Goal: Task Accomplishment & Management: Use online tool/utility

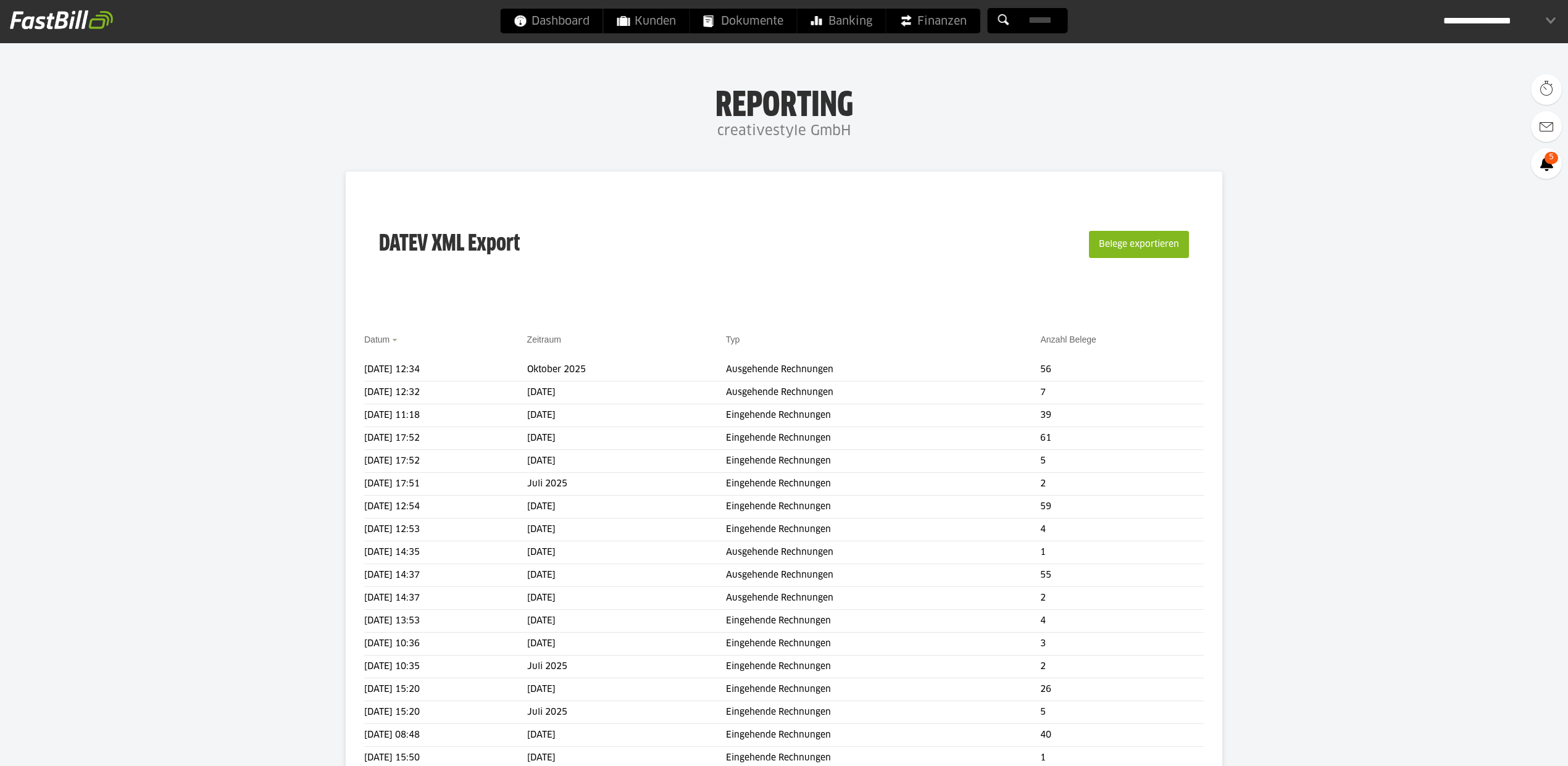
click at [1119, 245] on button "Belege exportieren" at bounding box center [1139, 244] width 100 height 27
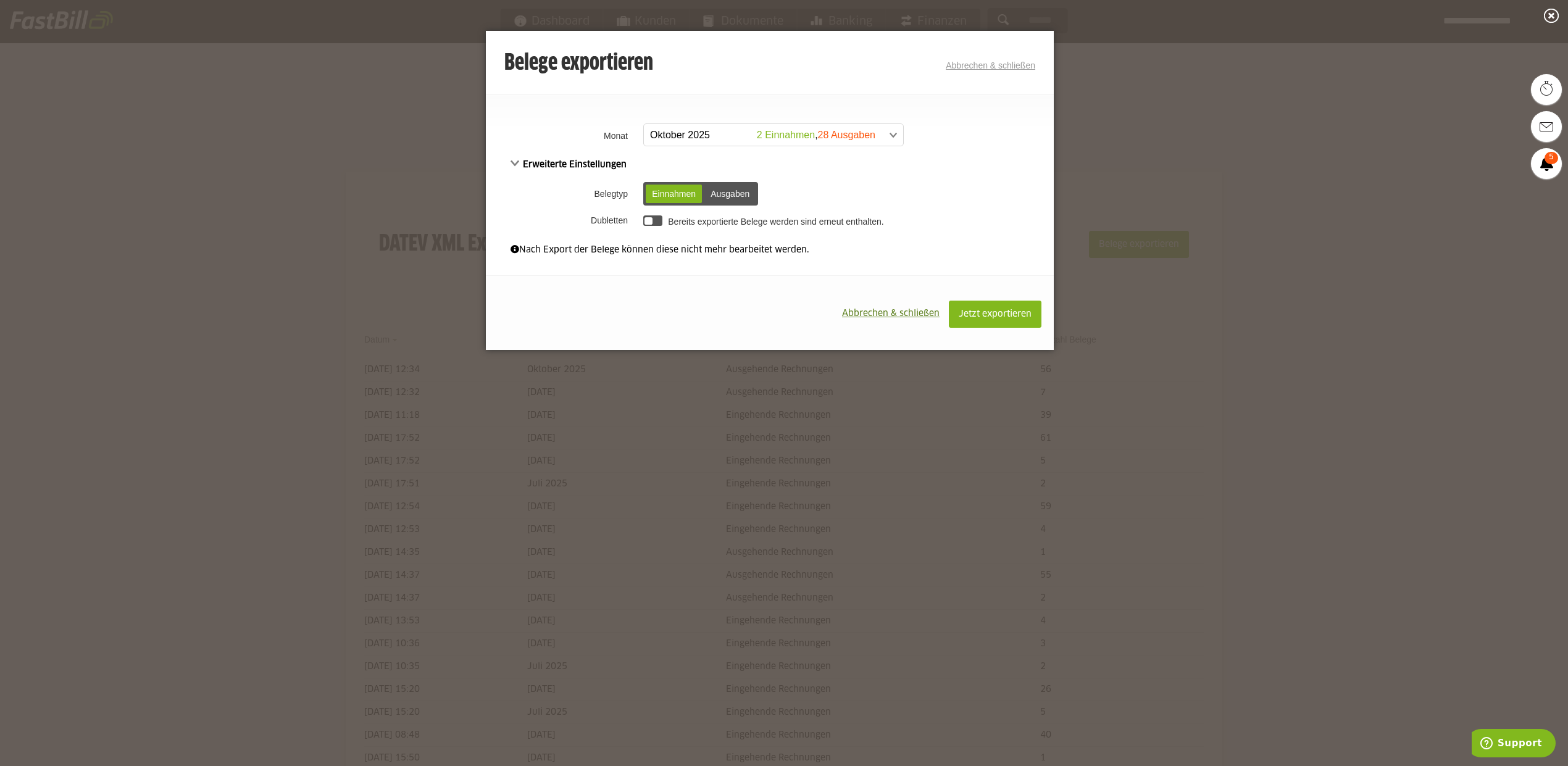
click at [811, 127] on span at bounding box center [767, 134] width 259 height 22
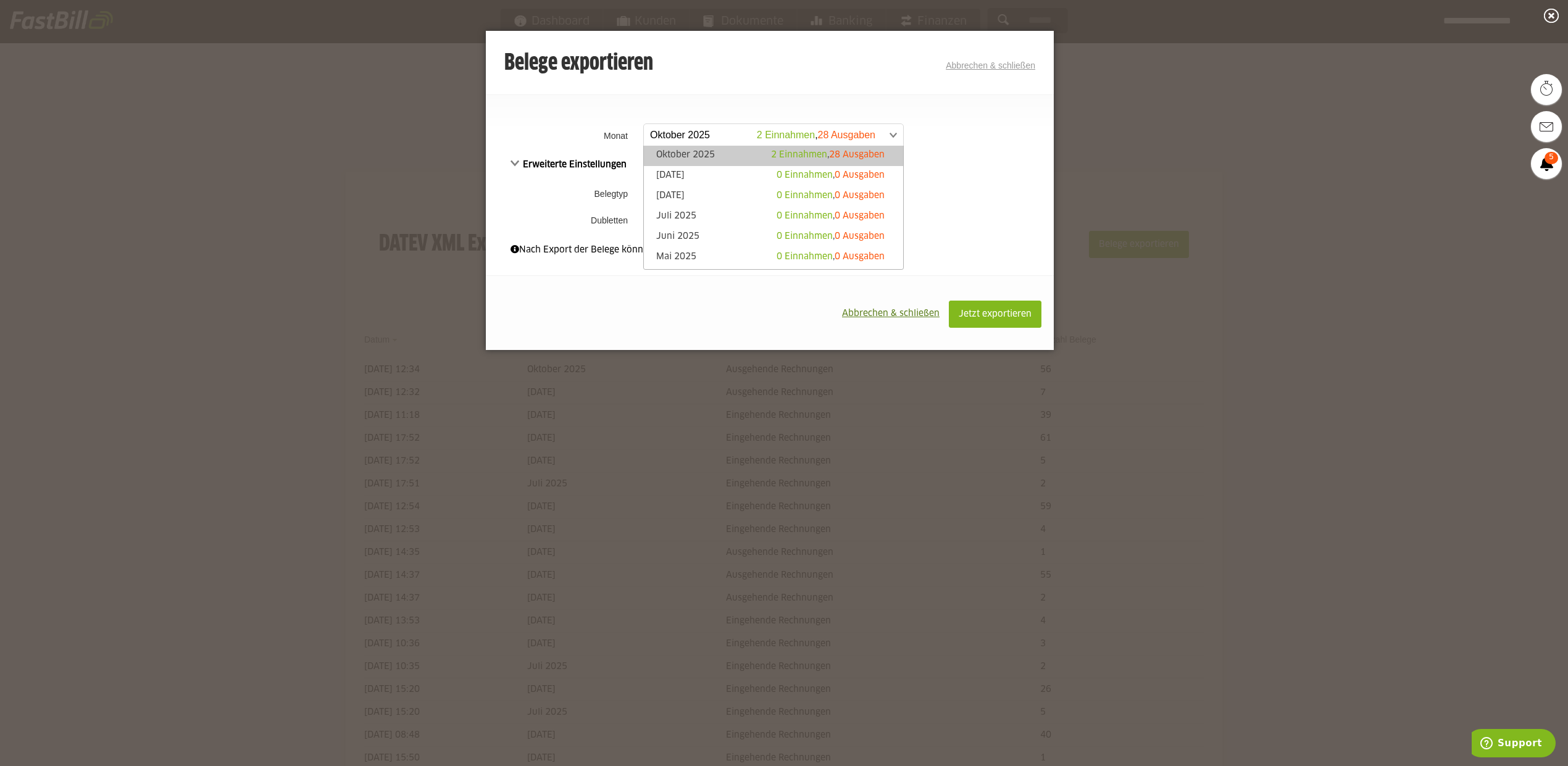
click at [806, 150] on span "2 Einnahmen" at bounding box center [798, 154] width 56 height 9
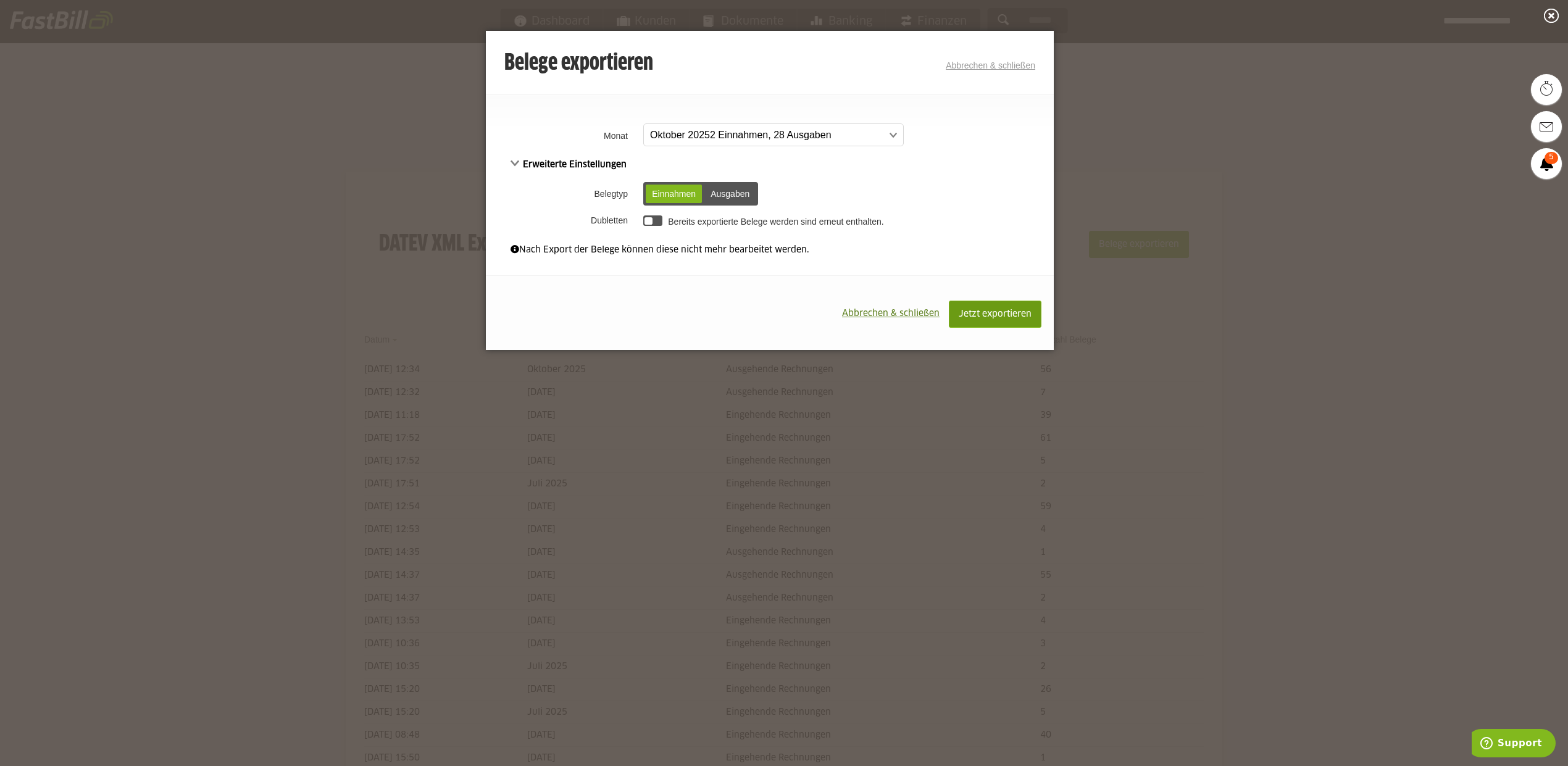
click at [987, 325] on button "Jetzt exportieren" at bounding box center [995, 314] width 93 height 27
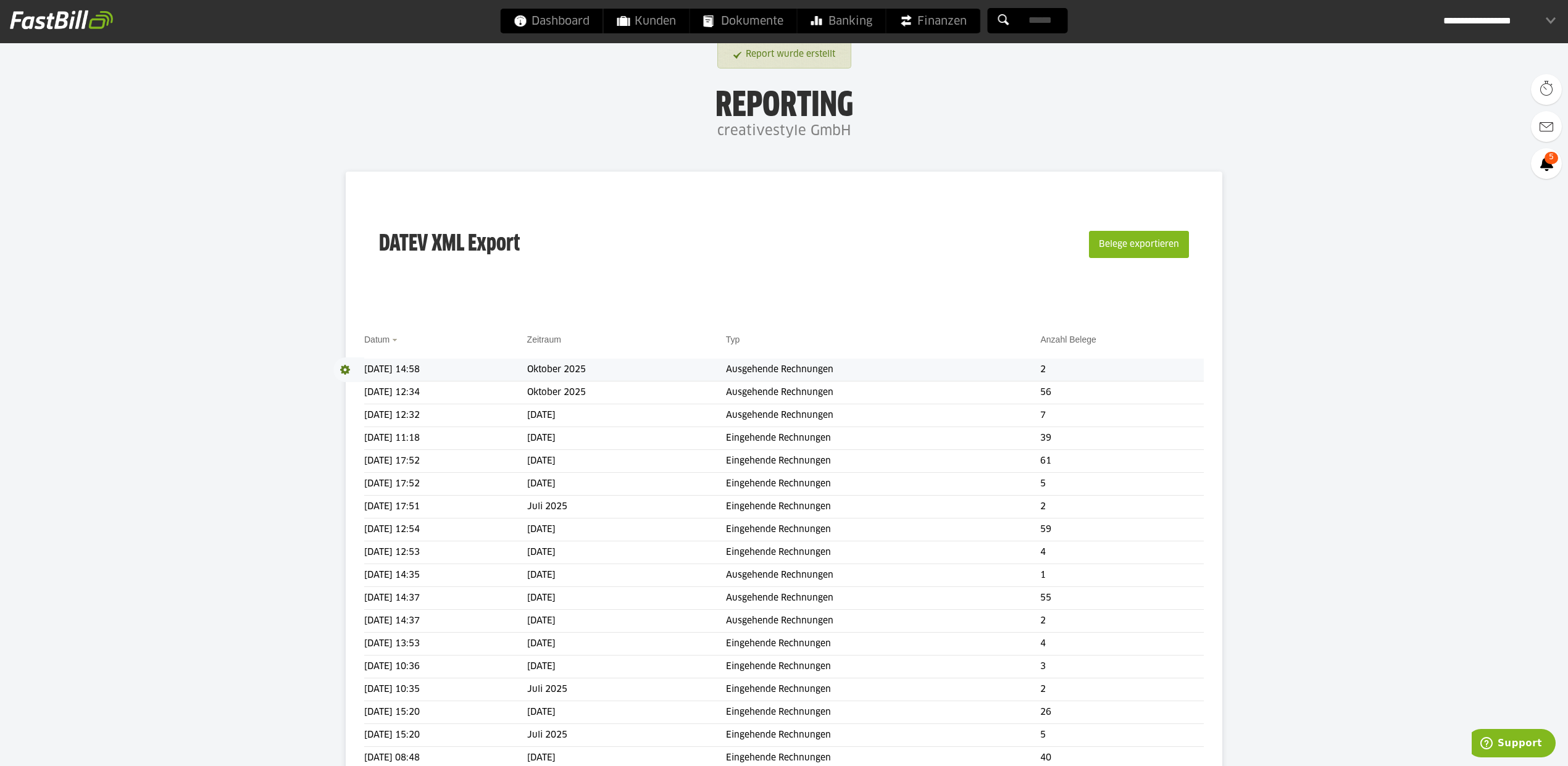
click at [344, 369] on span at bounding box center [348, 370] width 31 height 25
click at [347, 387] on link "Download" at bounding box center [366, 386] width 66 height 14
